Goal: Check status: Check status

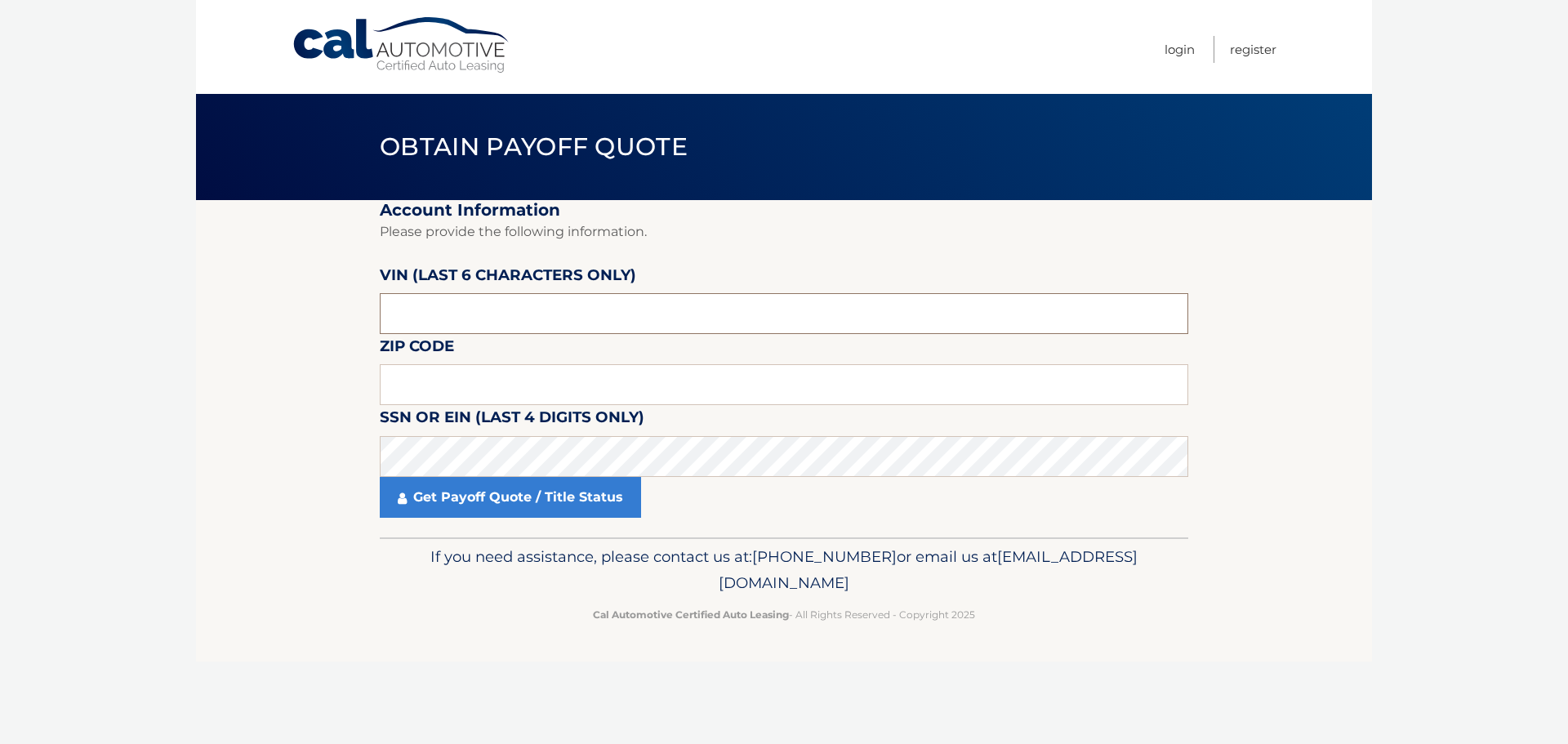
click at [500, 329] on input "text" at bounding box center [784, 314] width 809 height 41
drag, startPoint x: 444, startPoint y: 309, endPoint x: 257, endPoint y: 303, distance: 187.1
click at [257, 303] on section "Account Information Please provide the following information. VIN (last 6 chara…" at bounding box center [784, 368] width 1176 height 337
type input "P*****"
type input "811912"
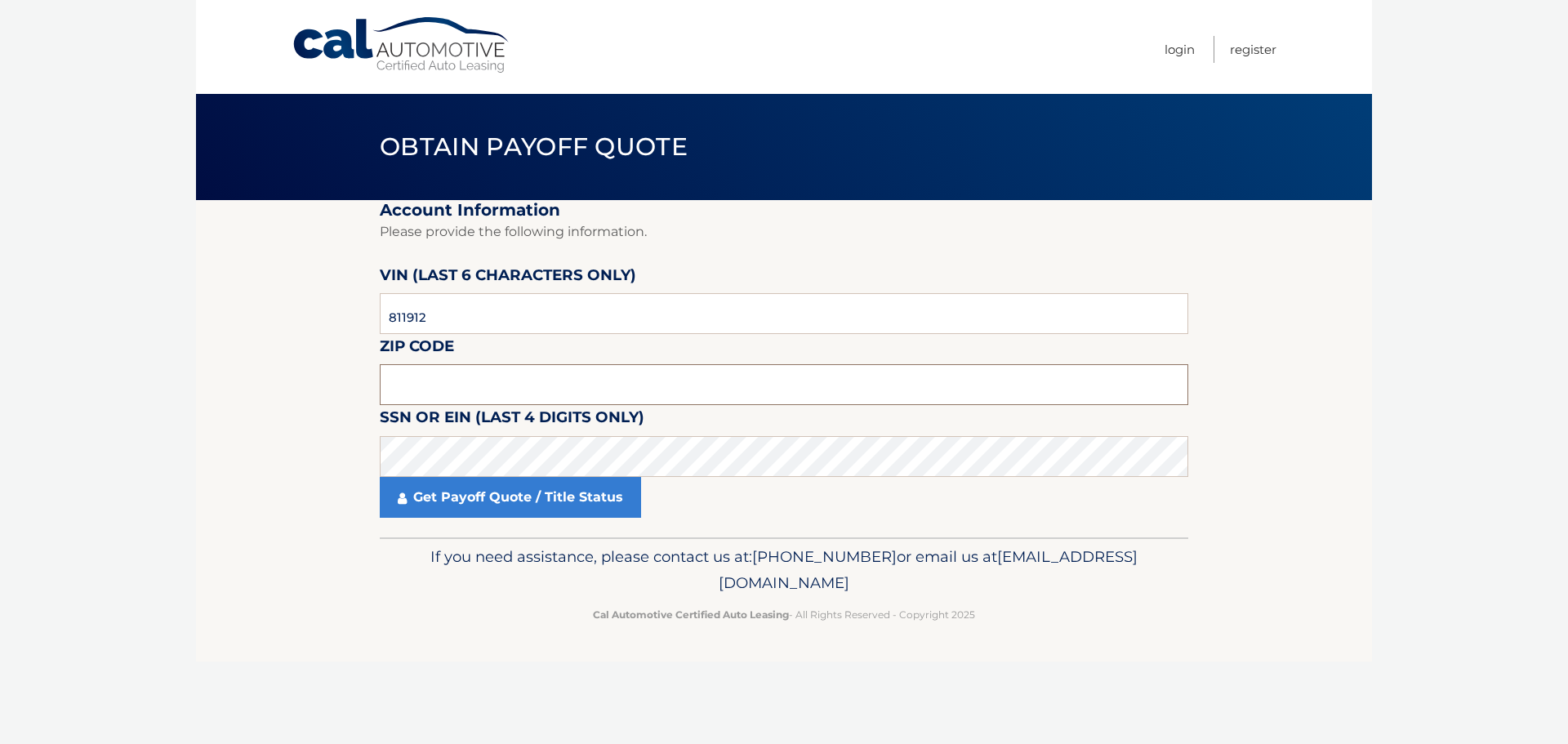
click at [427, 375] on input "text" at bounding box center [784, 385] width 809 height 41
type input "15068"
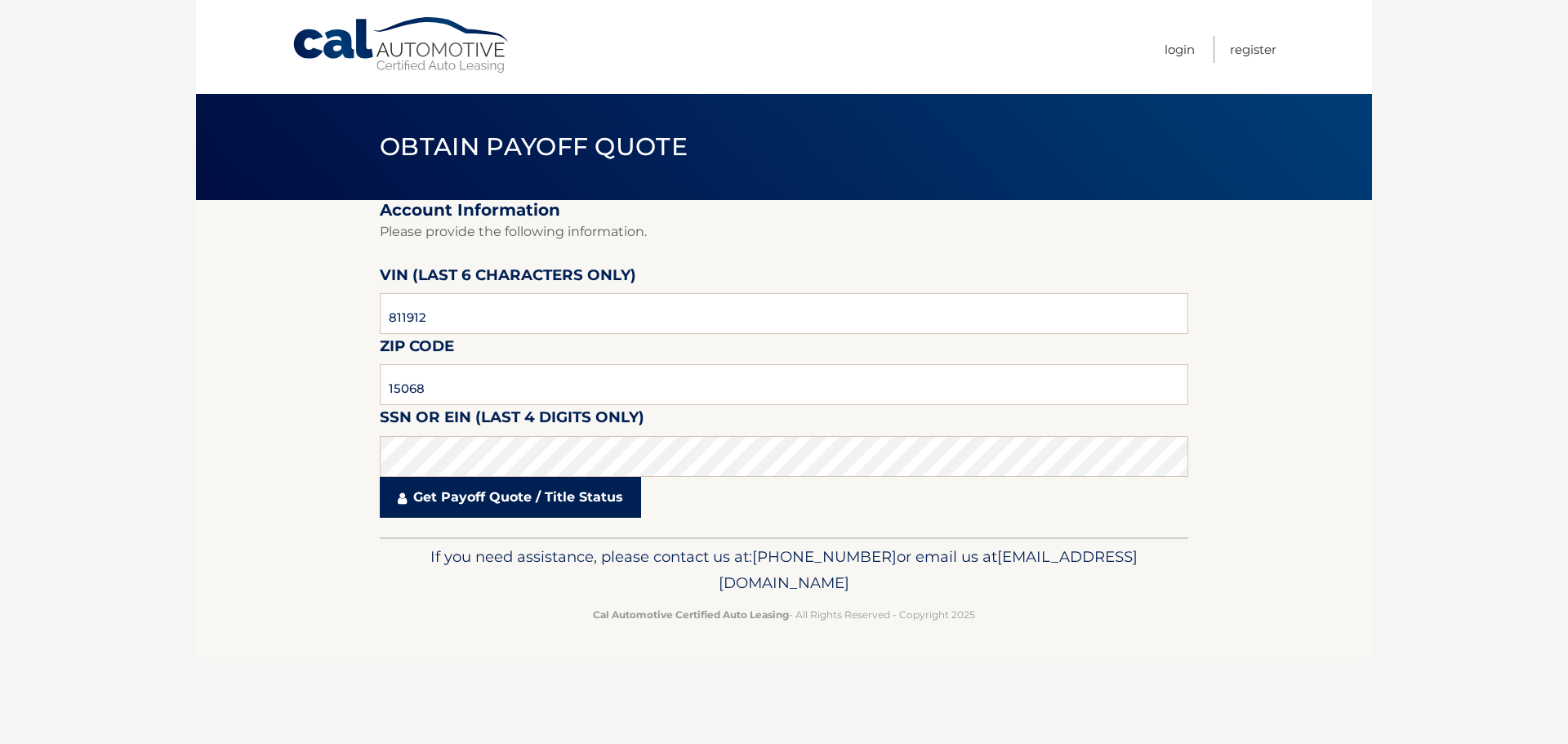
click at [570, 491] on link "Get Payoff Quote / Title Status" at bounding box center [510, 497] width 261 height 41
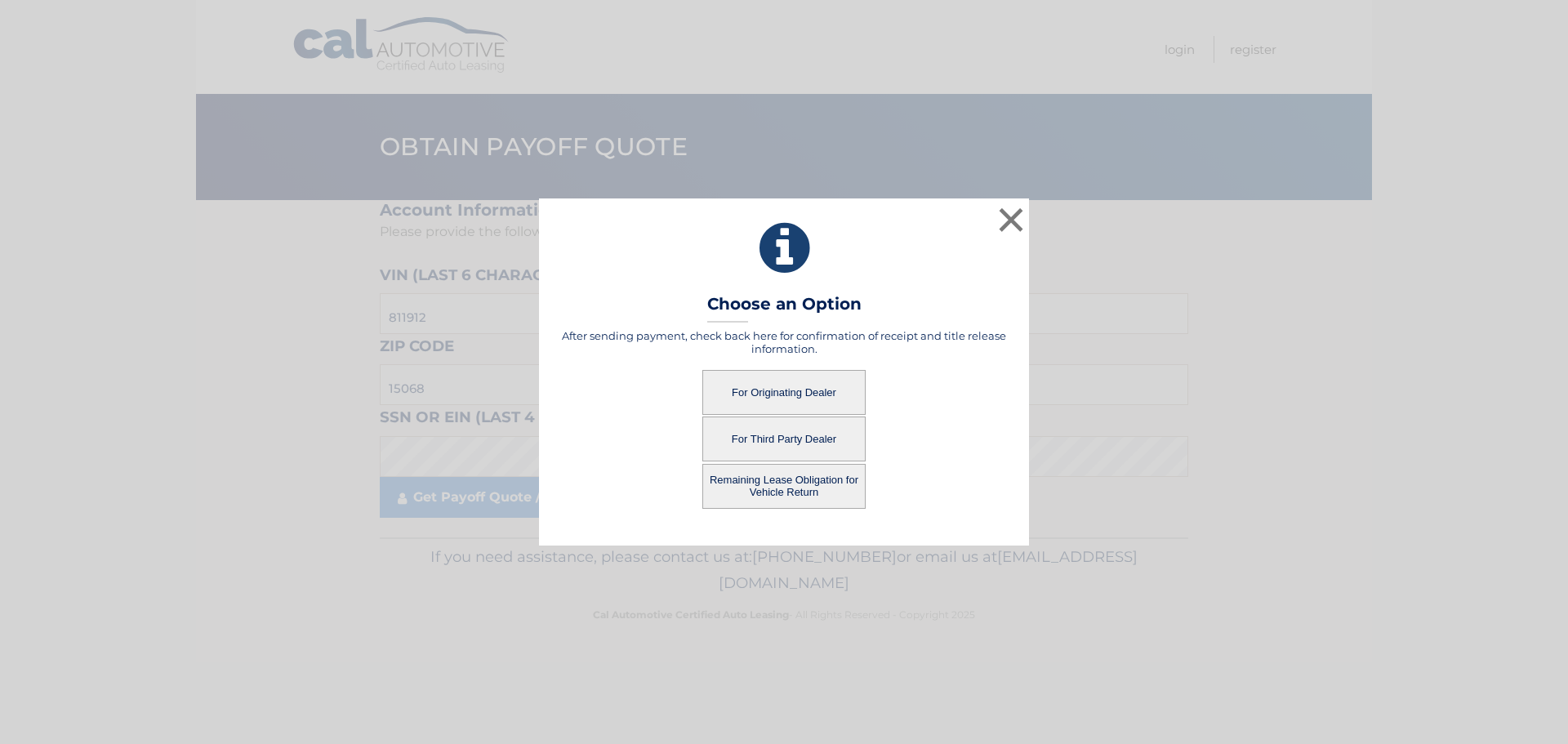
click at [787, 376] on button "For Originating Dealer" at bounding box center [783, 392] width 163 height 45
click at [784, 390] on button "For Originating Dealer" at bounding box center [783, 392] width 163 height 45
click at [812, 388] on button "For Originating Dealer" at bounding box center [783, 392] width 163 height 45
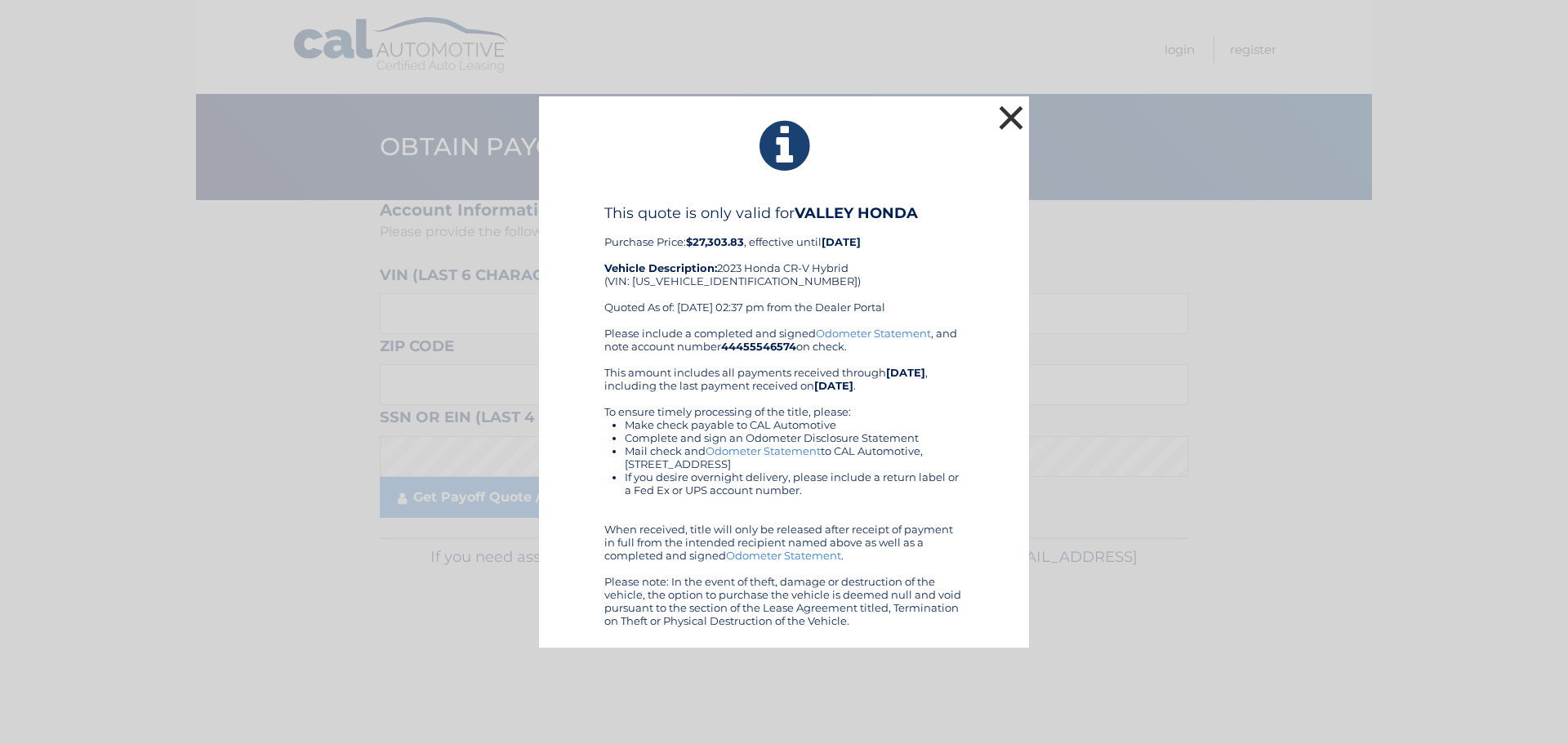
click at [1007, 123] on button "×" at bounding box center [1011, 118] width 32 height 32
